Goal: Task Accomplishment & Management: Manage account settings

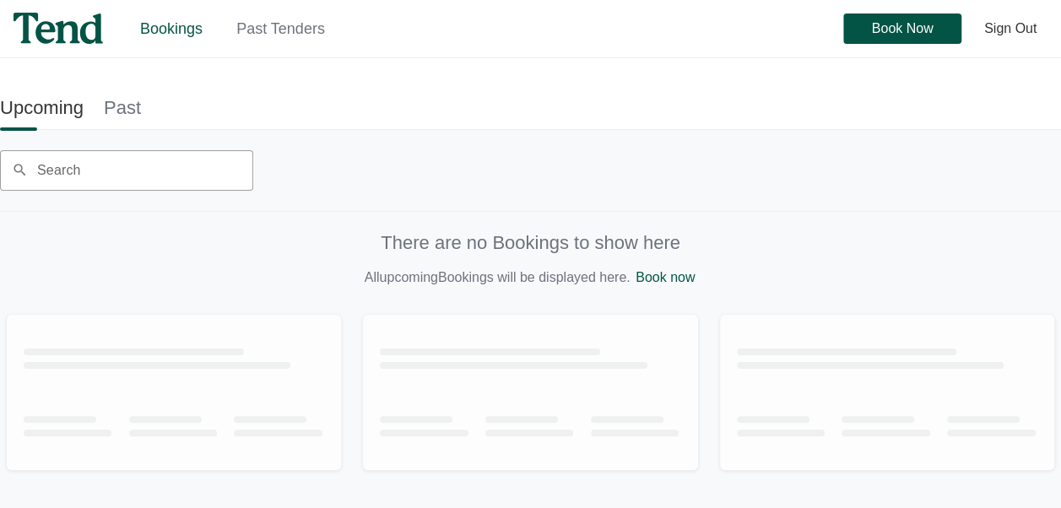
click at [133, 121] on link "Past" at bounding box center [122, 108] width 37 height 38
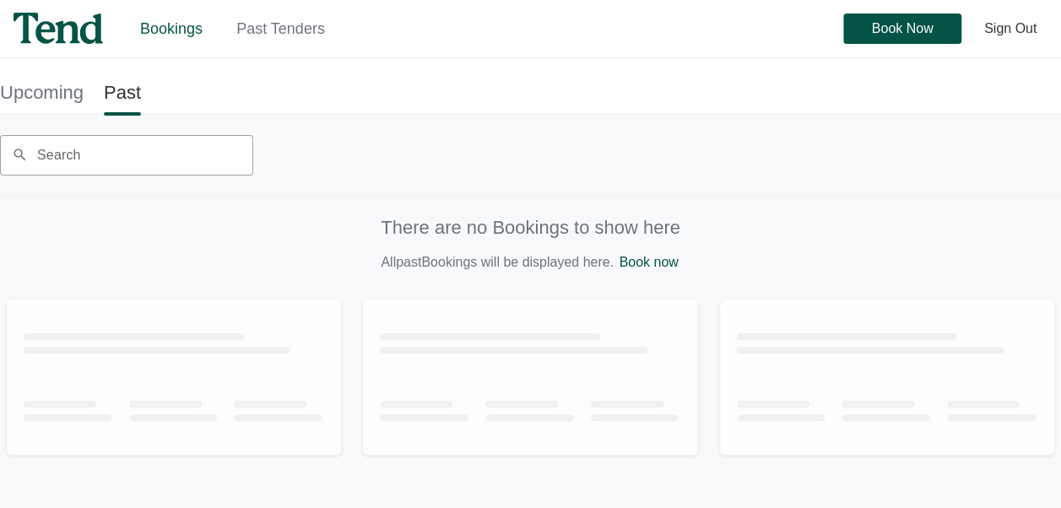
click at [642, 263] on link "Book now" at bounding box center [648, 262] width 59 height 14
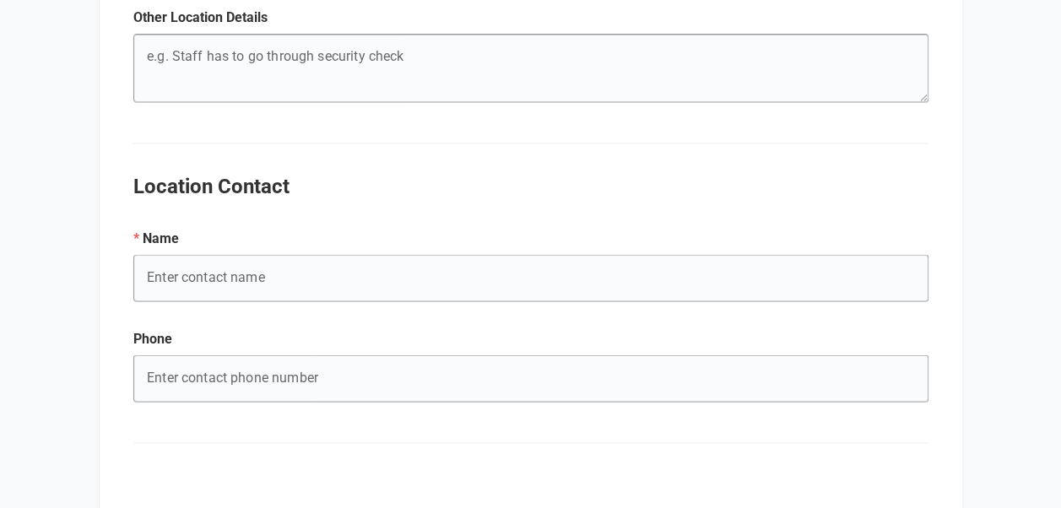
scroll to position [1589, 0]
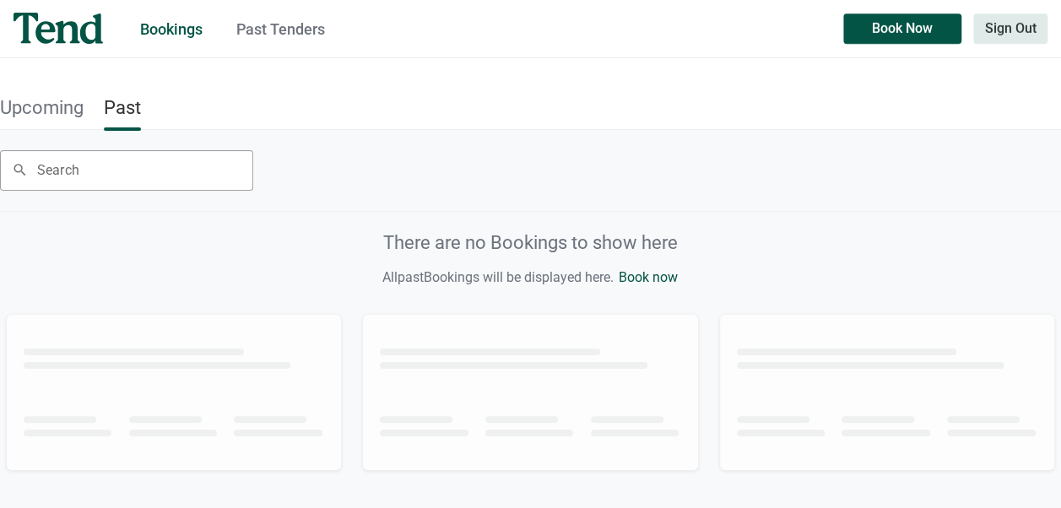
click at [1015, 29] on span "Sign Out" at bounding box center [1011, 29] width 52 height 0
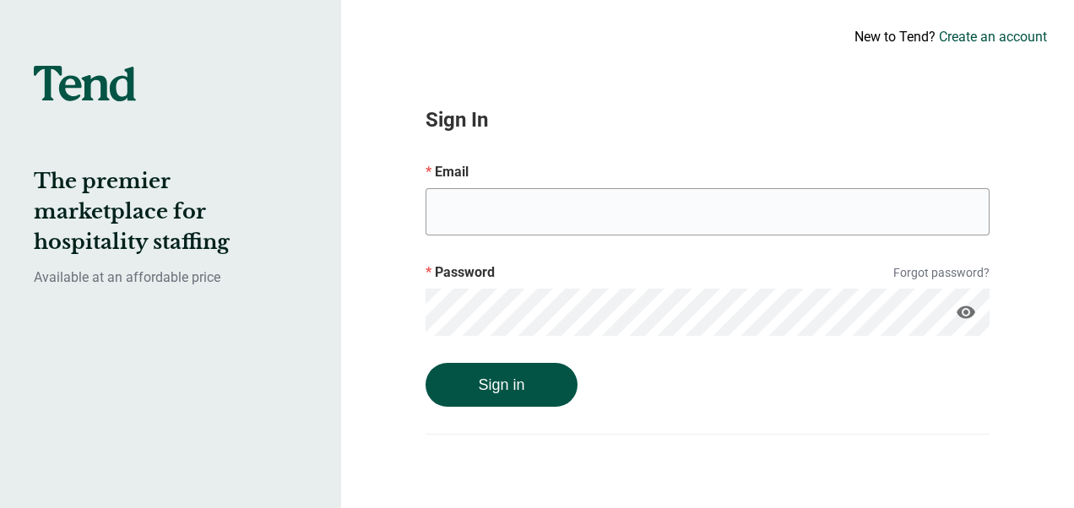
click at [351, 187] on div "New to Tend? Create an account Sign In Email Password Forgot password? visibili…" at bounding box center [707, 254] width 733 height 508
